Goal: Task Accomplishment & Management: Manage account settings

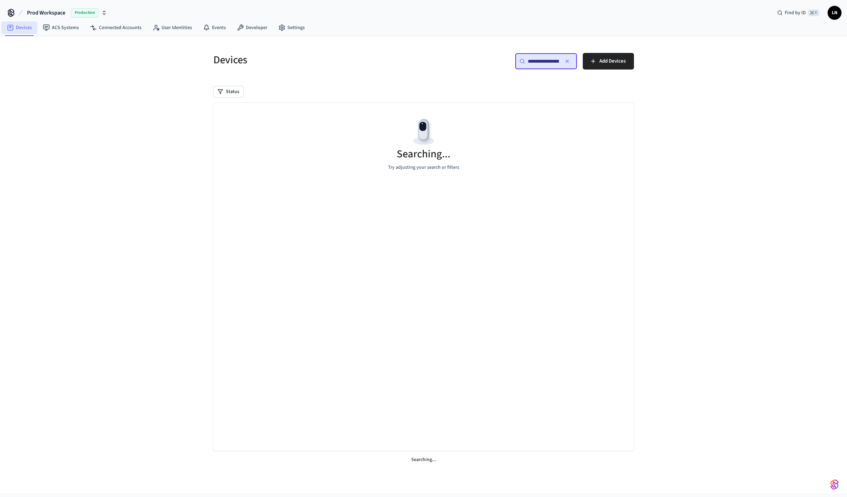
click at [23, 29] on link "Devices" at bounding box center [19, 27] width 36 height 12
click at [24, 28] on link "Devices" at bounding box center [19, 27] width 36 height 12
click at [567, 60] on icon "button" at bounding box center [568, 61] width 6 height 6
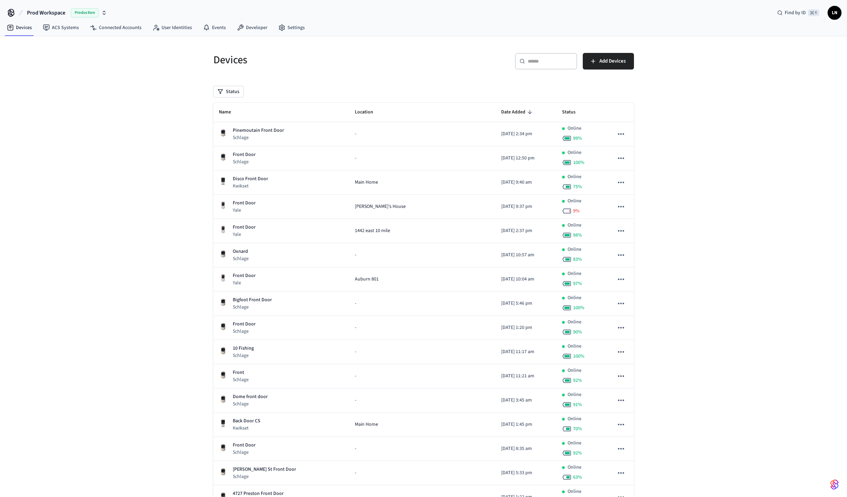
click at [532, 63] on input "text" at bounding box center [550, 61] width 45 height 7
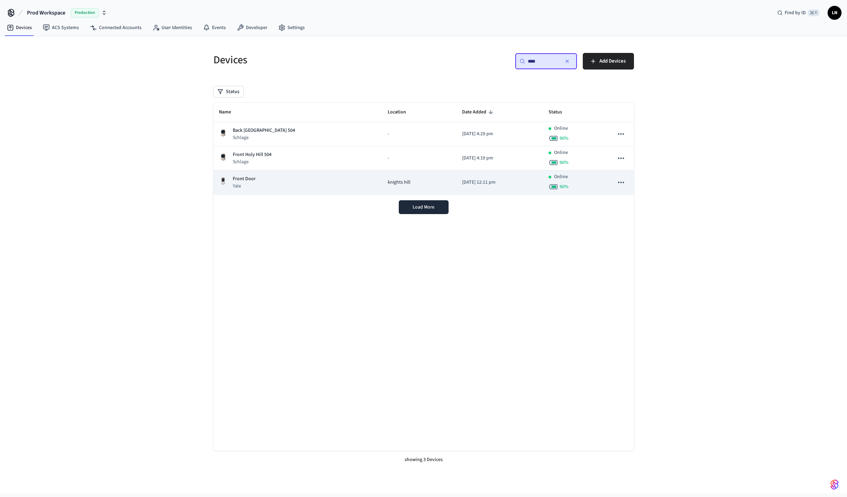
type input "****"
click at [315, 181] on div "Front Door Yale" at bounding box center [298, 182] width 158 height 14
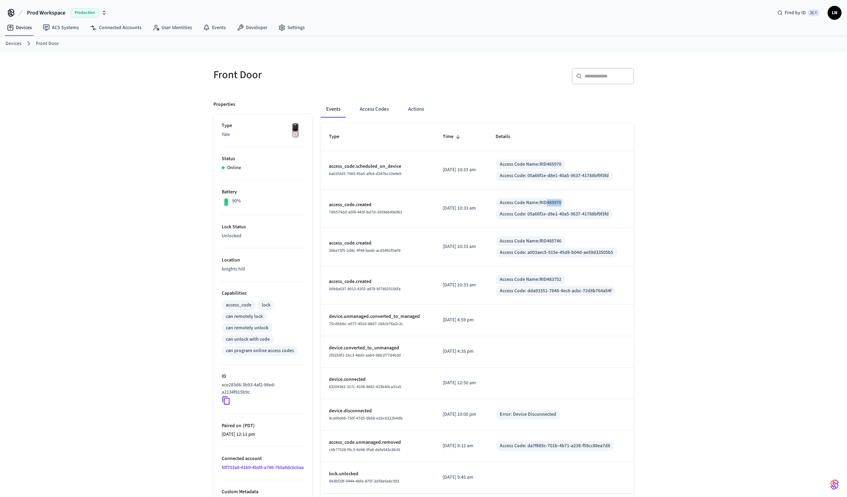
drag, startPoint x: 568, startPoint y: 203, endPoint x: 553, endPoint y: 205, distance: 15.4
click at [554, 204] on div "Access Code Name: RID485970" at bounding box center [531, 202] width 62 height 7
copy div "485970"
click at [382, 109] on button "Access Codes" at bounding box center [374, 109] width 40 height 17
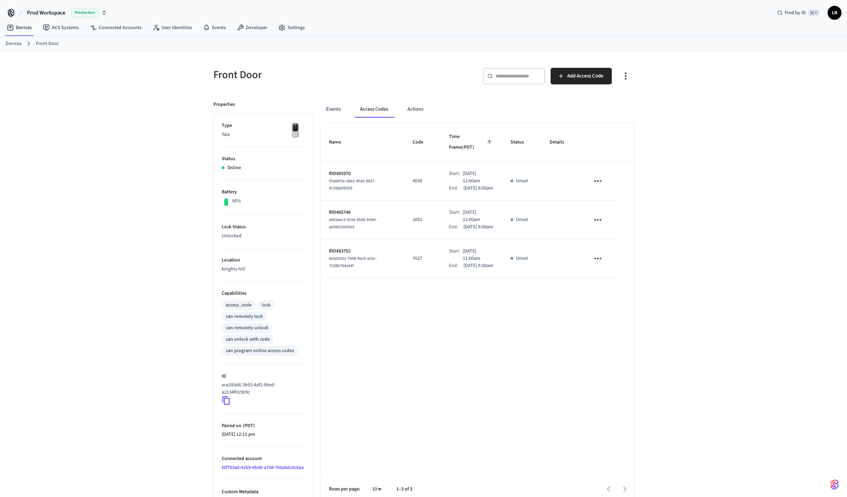
click at [72, 286] on div "Front Door ​ ​ Add Access Code Properties Type Yale Status Online Battery 90% L…" at bounding box center [423, 279] width 847 height 457
